Goal: Task Accomplishment & Management: Use online tool/utility

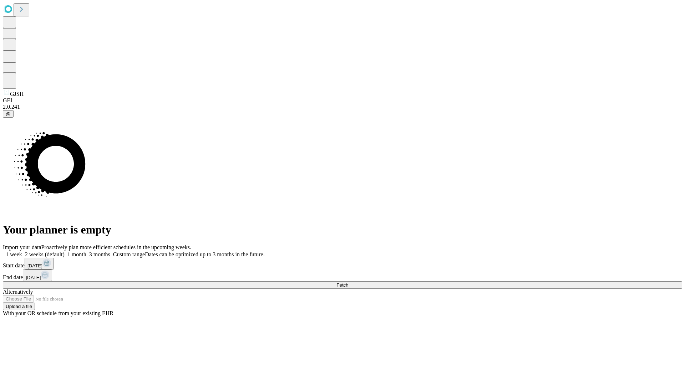
click at [348, 283] on span "Fetch" at bounding box center [342, 285] width 12 height 5
